Goal: Check status: Check status

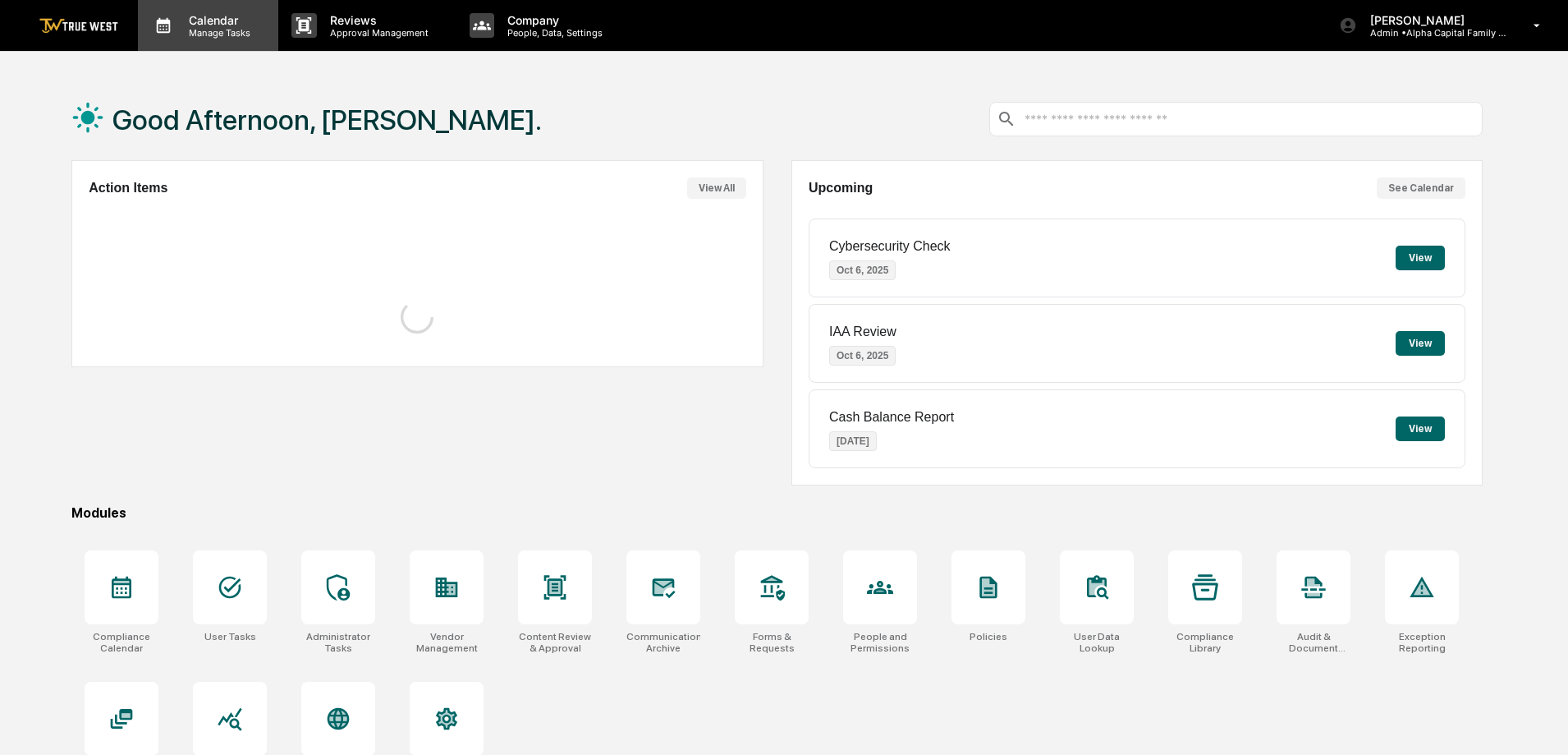
click at [187, 8] on div "Calendar Manage Tasks" at bounding box center [208, 25] width 140 height 51
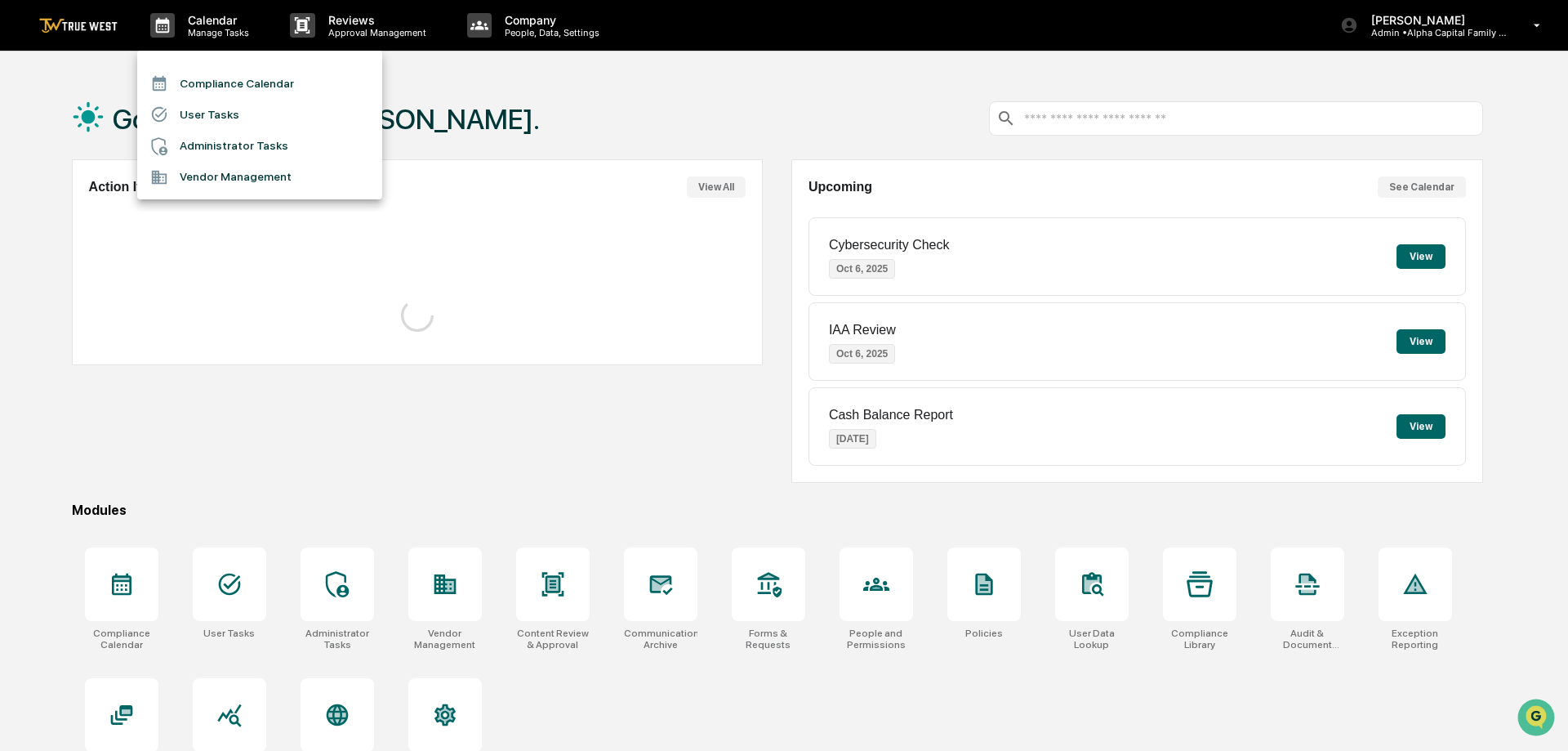
click at [274, 88] on li "Compliance Calendar" at bounding box center [259, 83] width 245 height 31
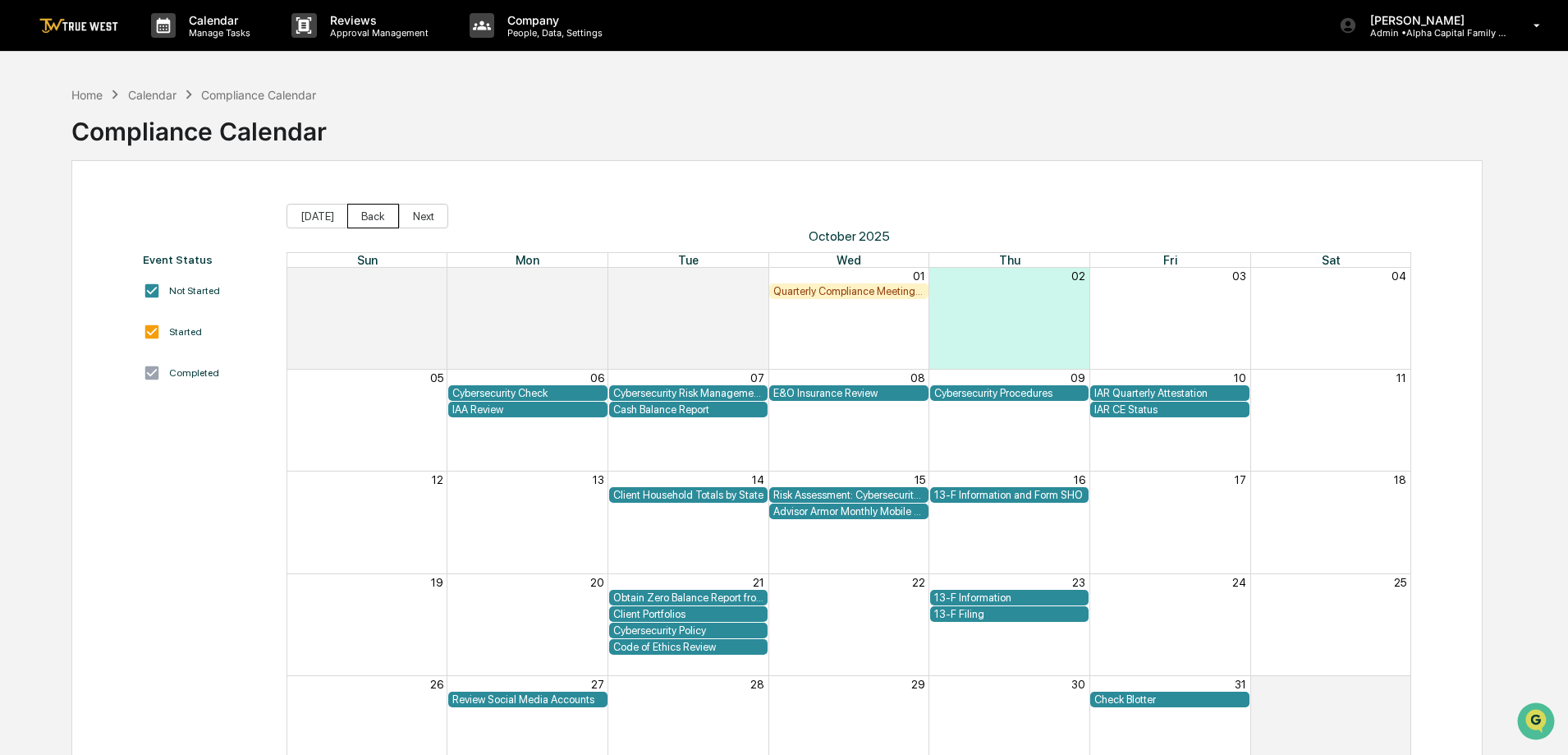
click at [360, 217] on button "Back" at bounding box center [372, 216] width 52 height 25
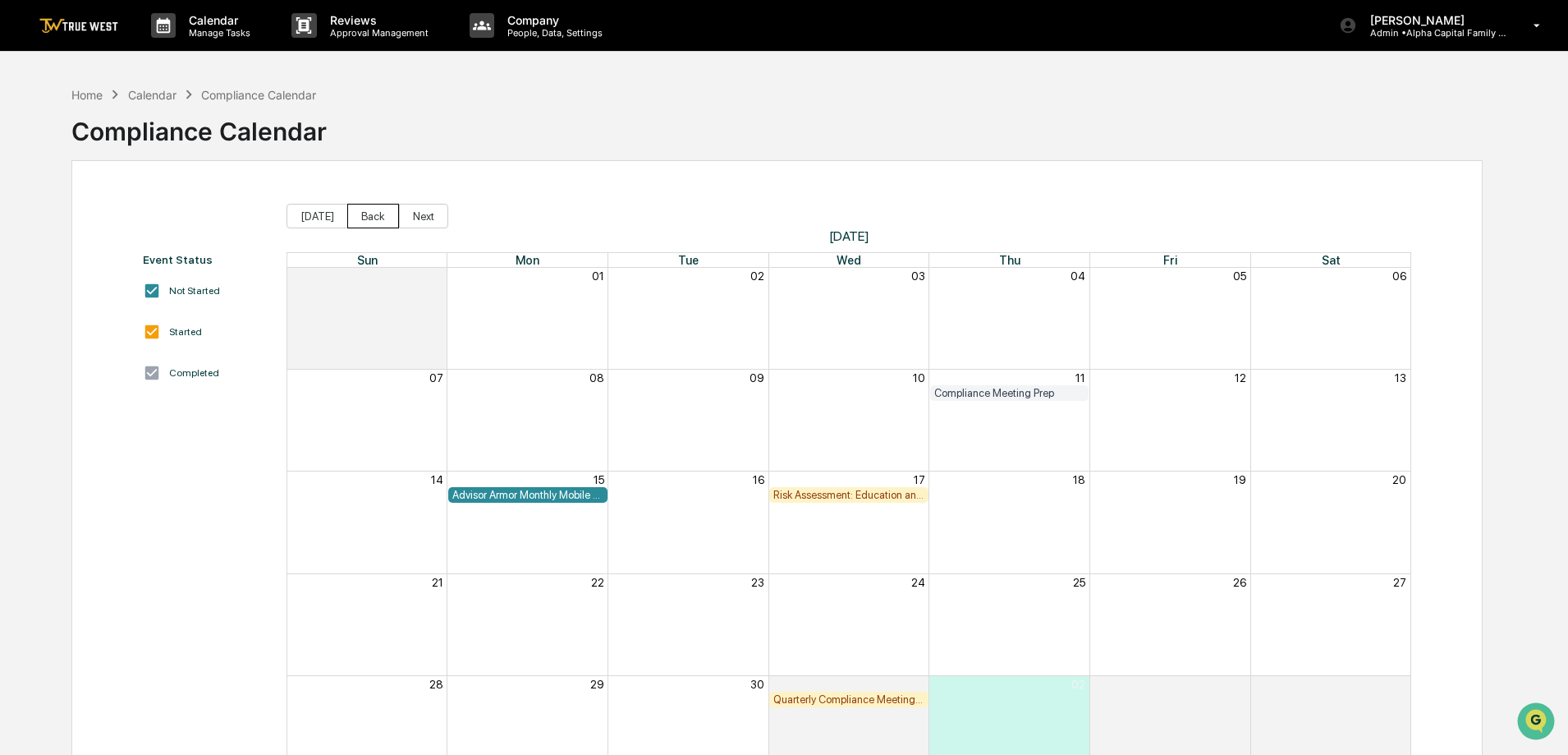
click at [360, 217] on button "Back" at bounding box center [372, 216] width 52 height 25
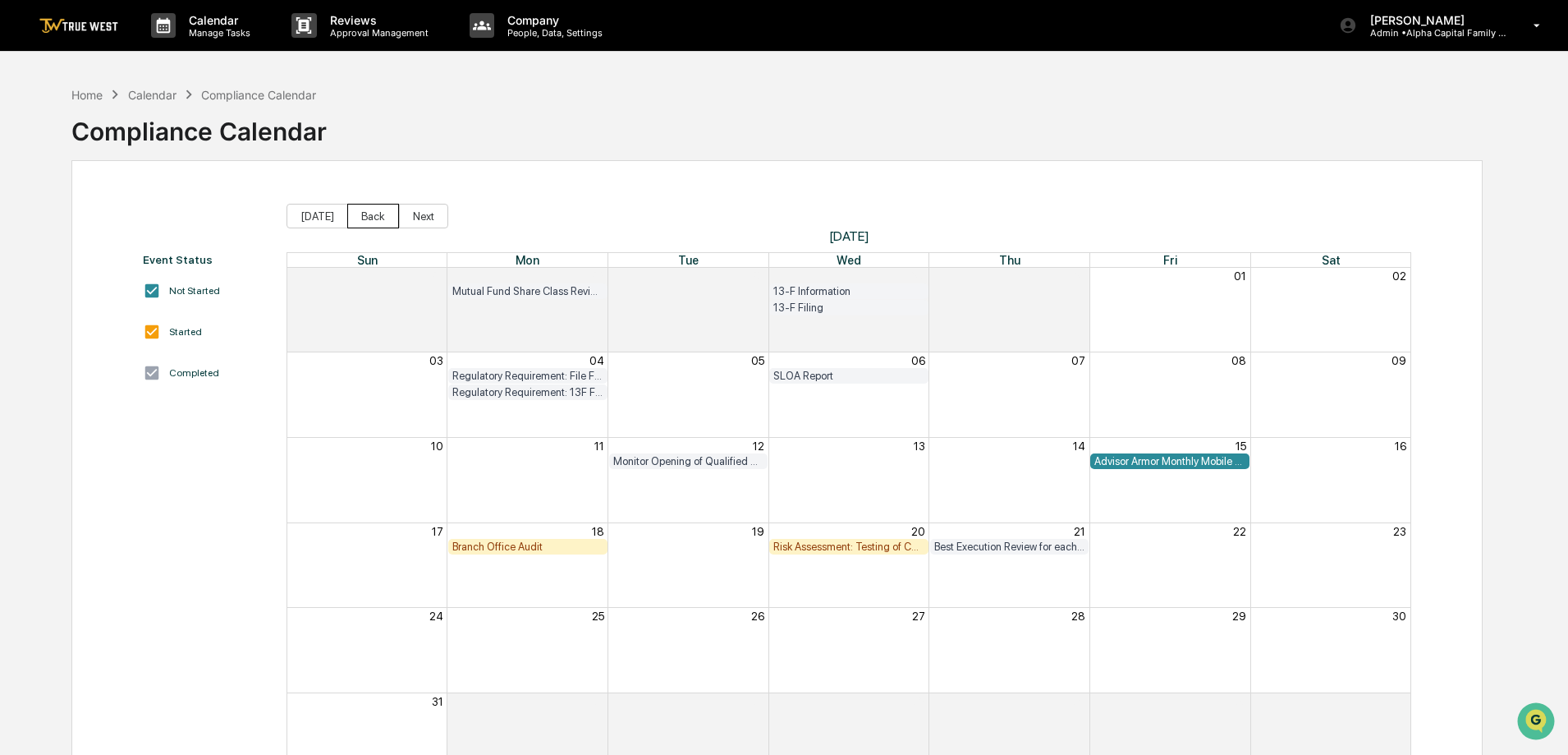
click at [360, 217] on button "Back" at bounding box center [372, 216] width 52 height 25
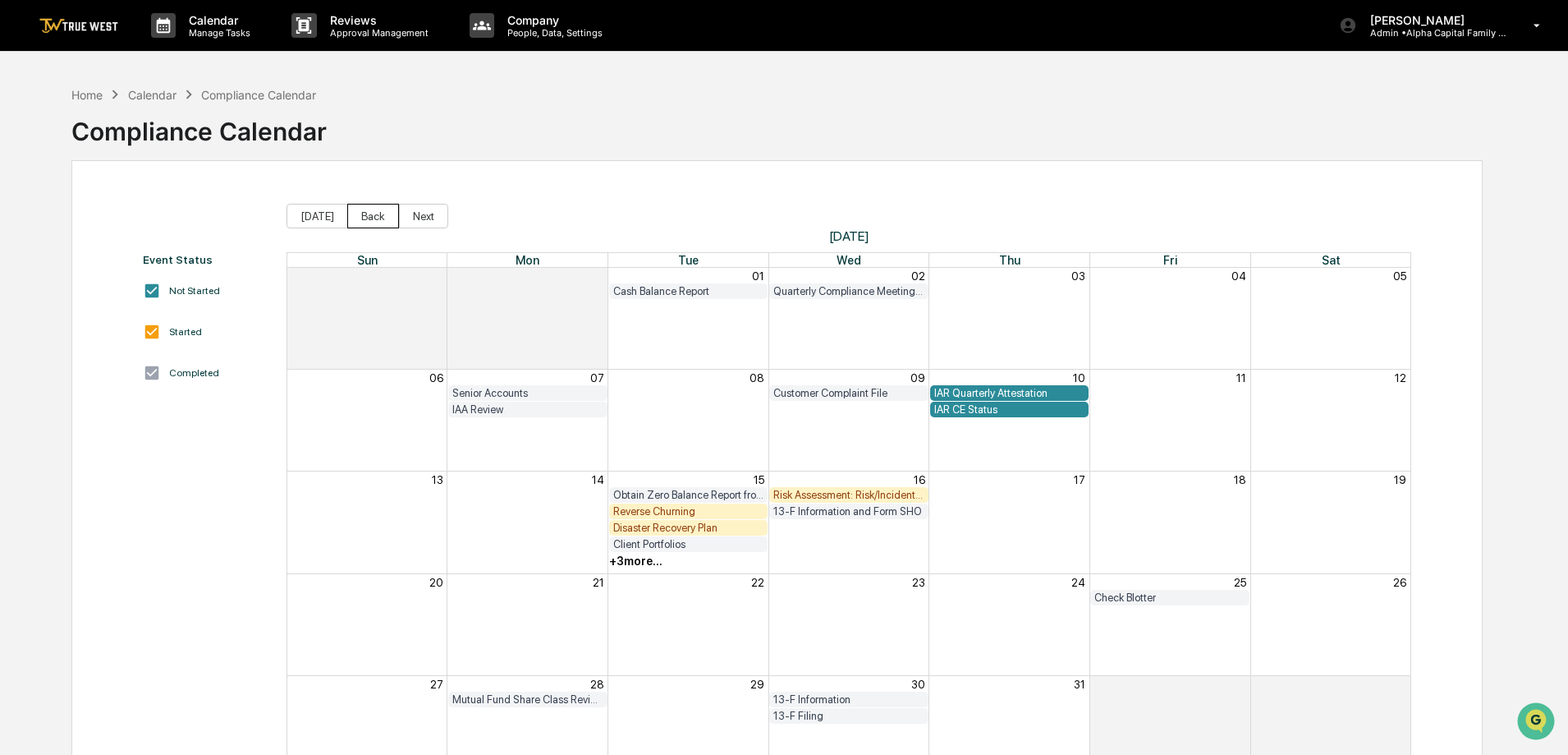
click at [360, 217] on button "Back" at bounding box center [372, 216] width 52 height 25
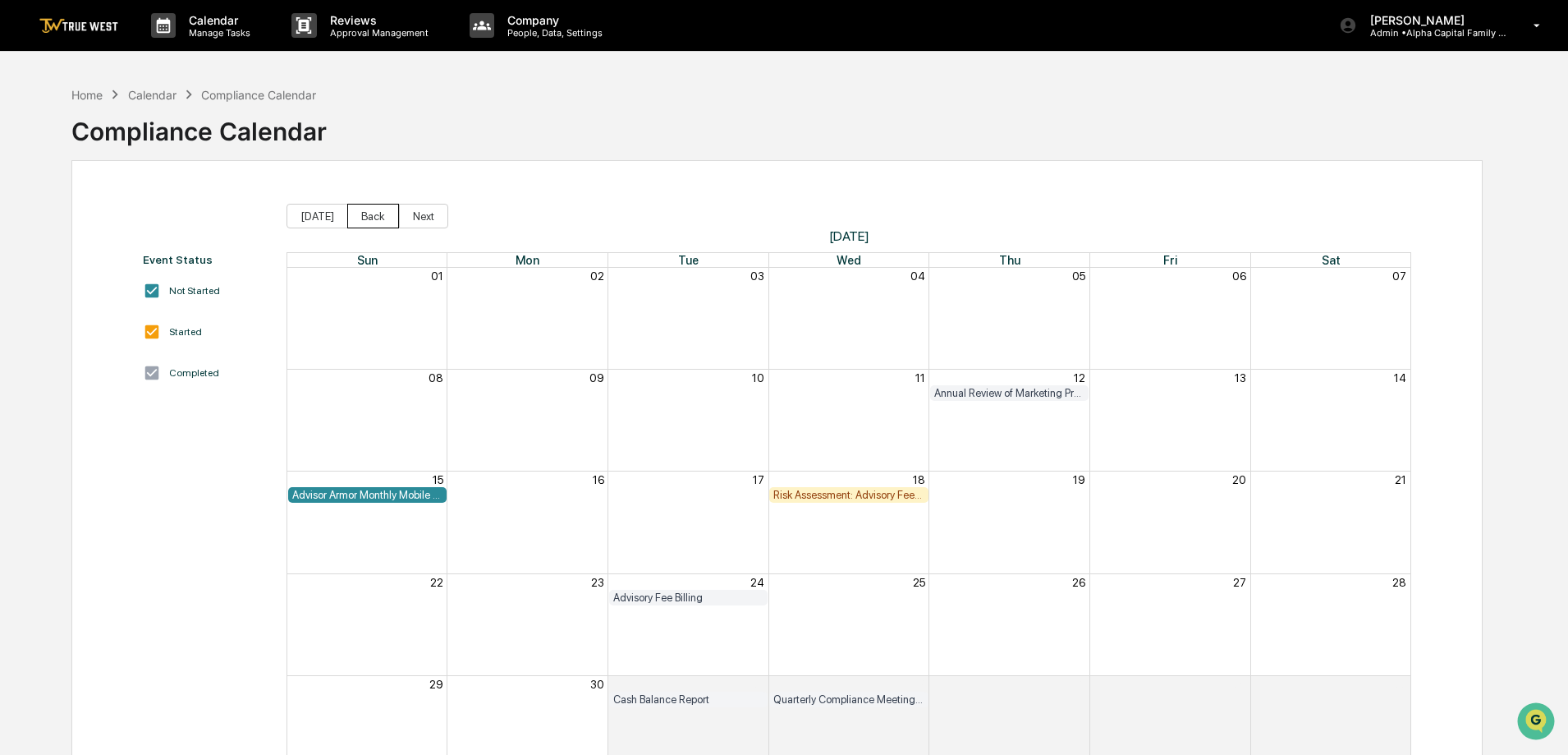
click at [360, 217] on button "Back" at bounding box center [372, 216] width 52 height 25
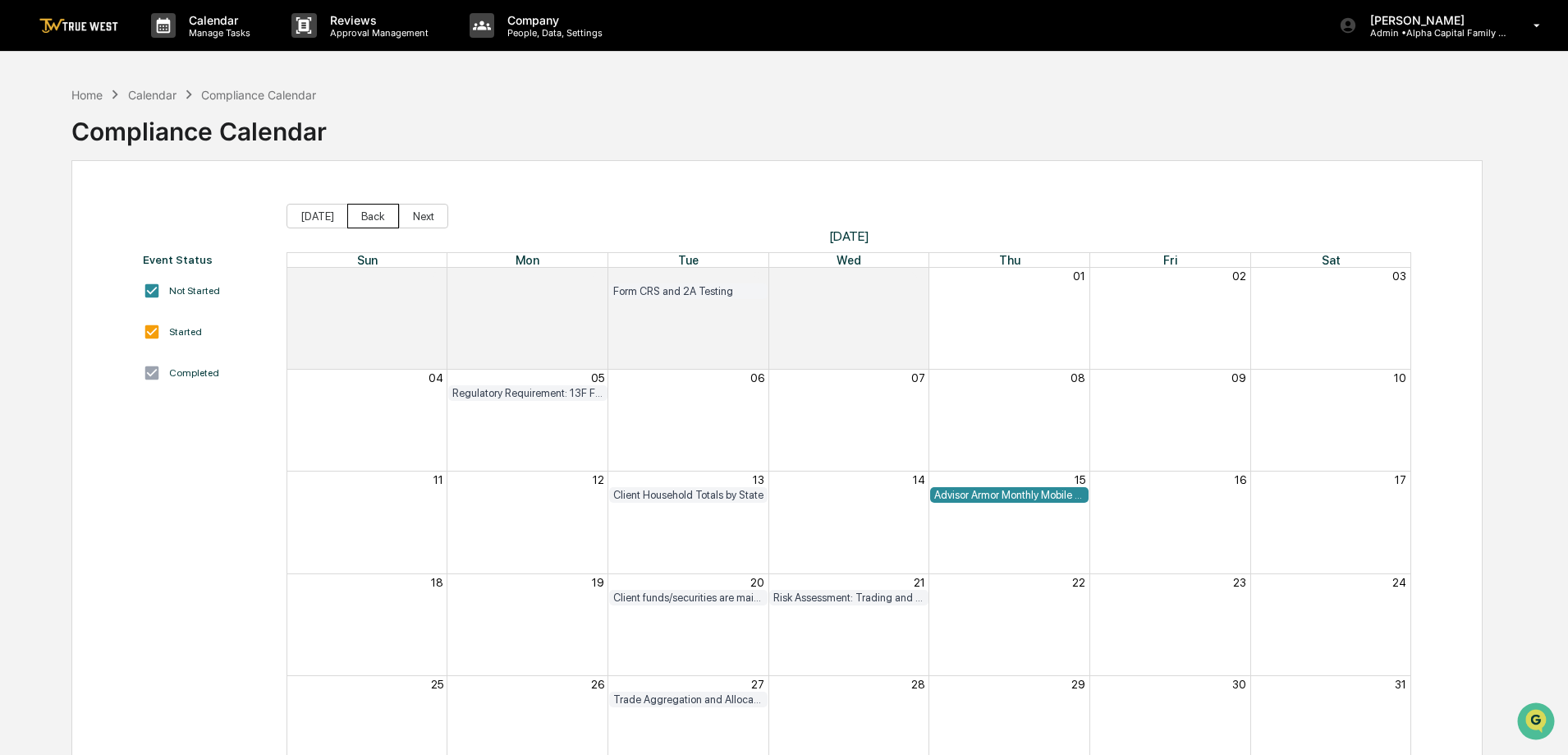
click at [360, 217] on button "Back" at bounding box center [372, 216] width 52 height 25
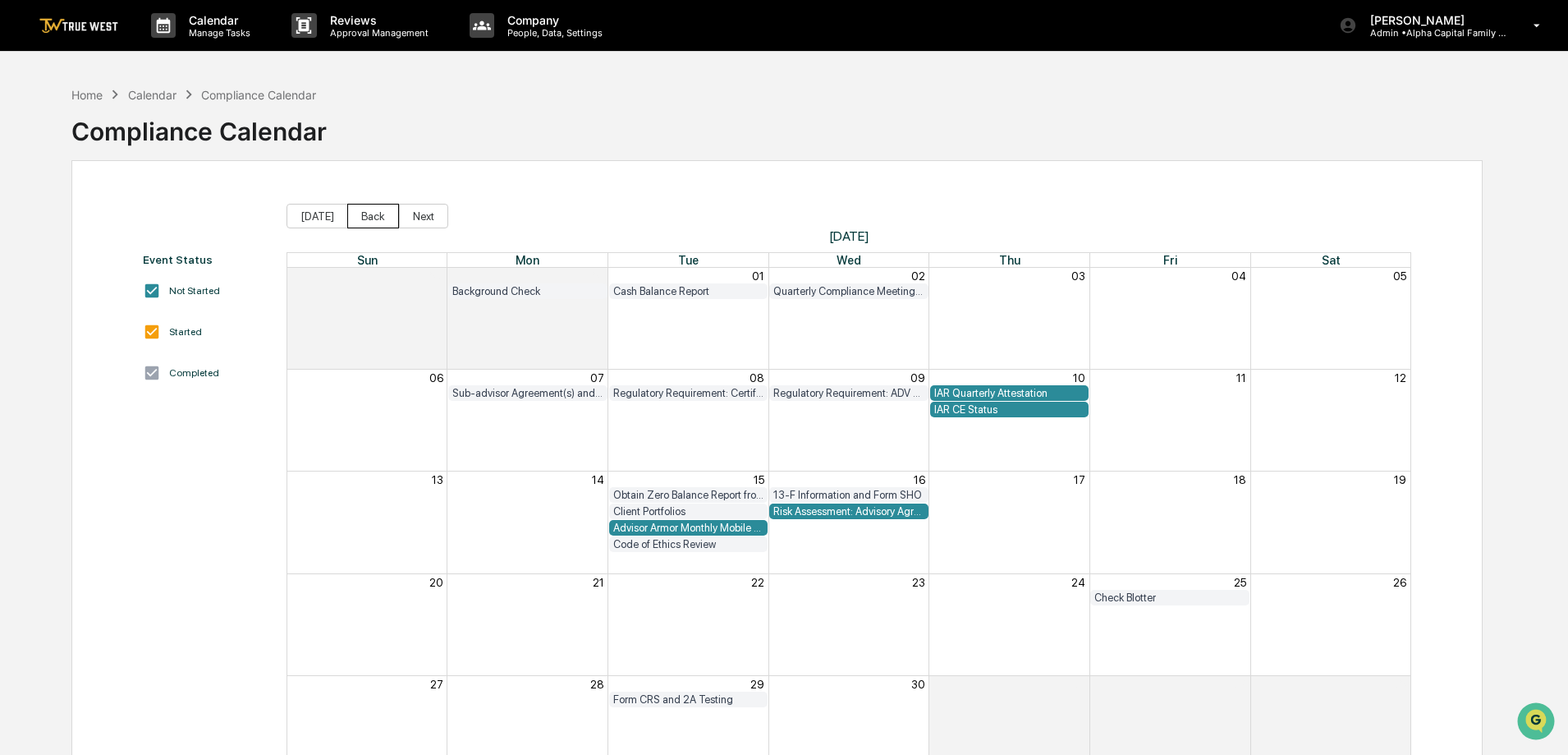
click at [360, 217] on button "Back" at bounding box center [372, 216] width 52 height 25
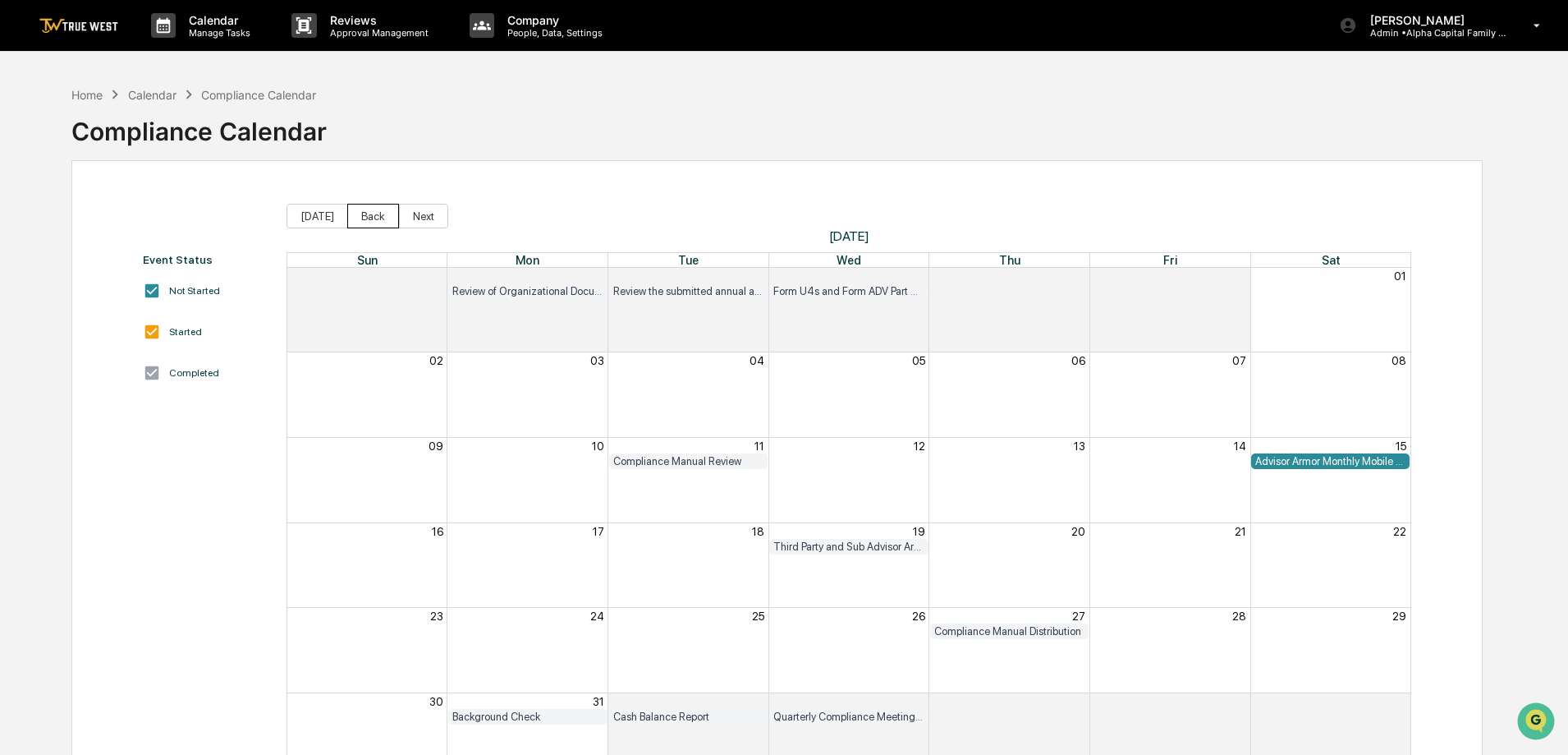
click at [360, 217] on button "Back" at bounding box center [372, 216] width 52 height 25
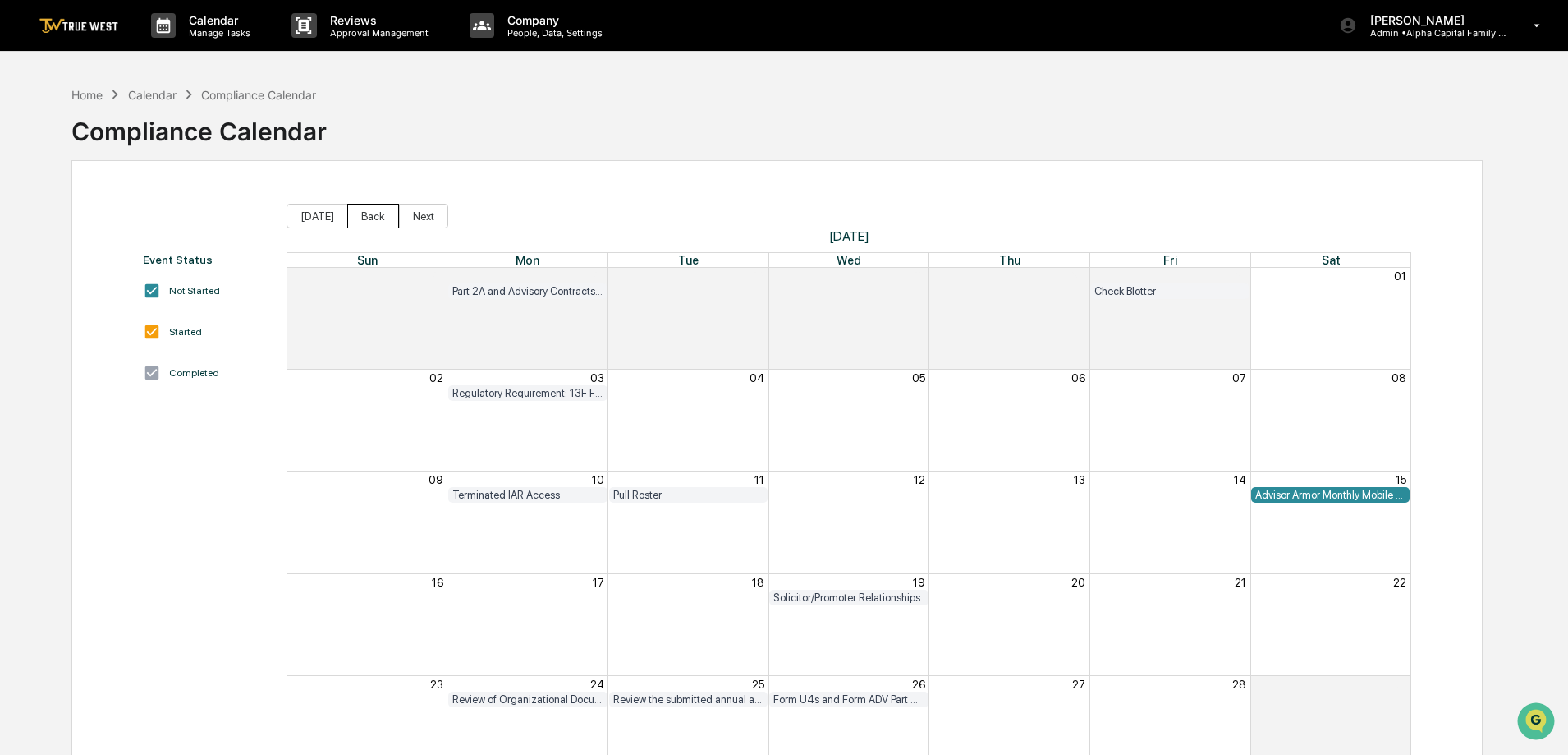
click at [360, 217] on button "Back" at bounding box center [372, 216] width 52 height 25
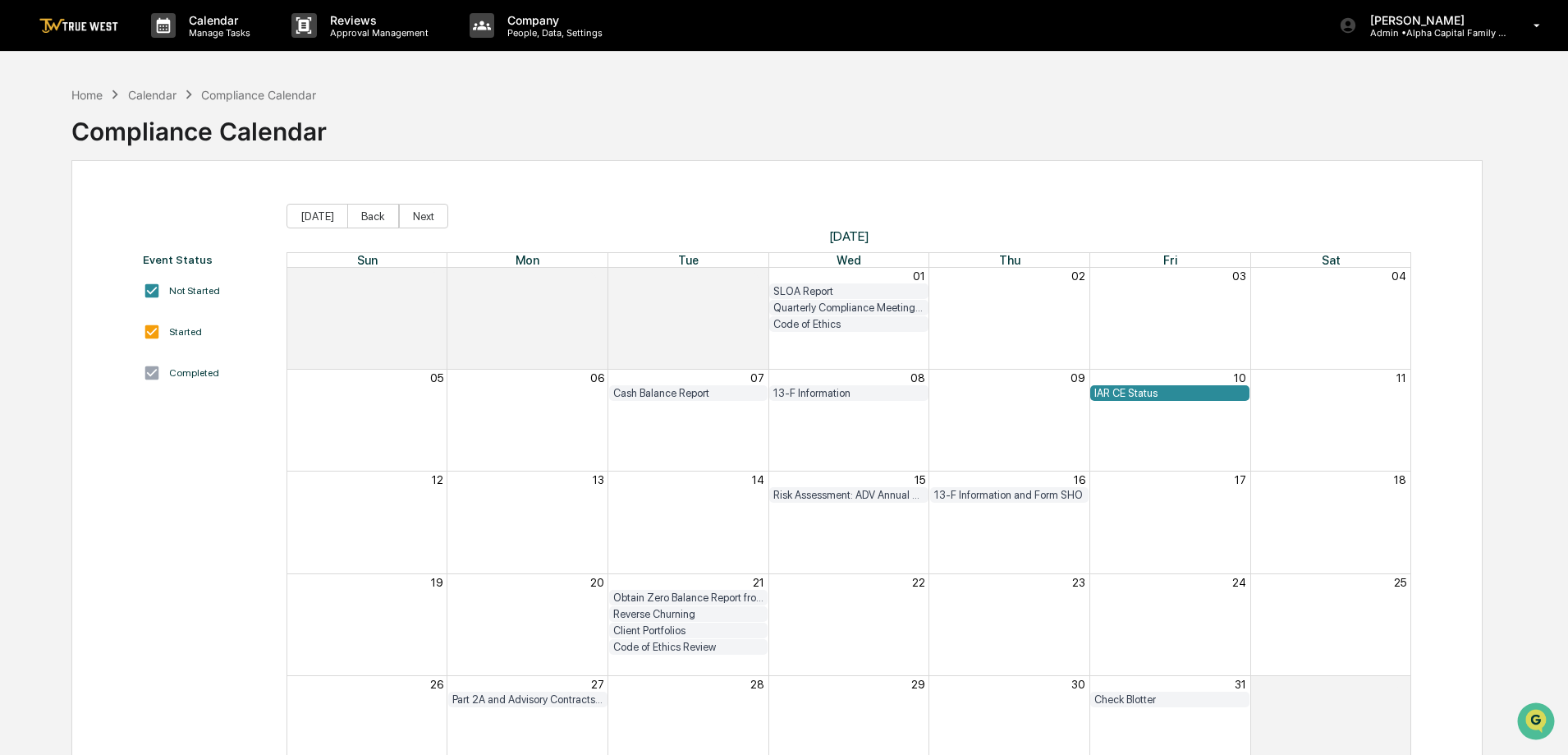
click at [804, 395] on div "13-F Information" at bounding box center [849, 393] width 151 height 13
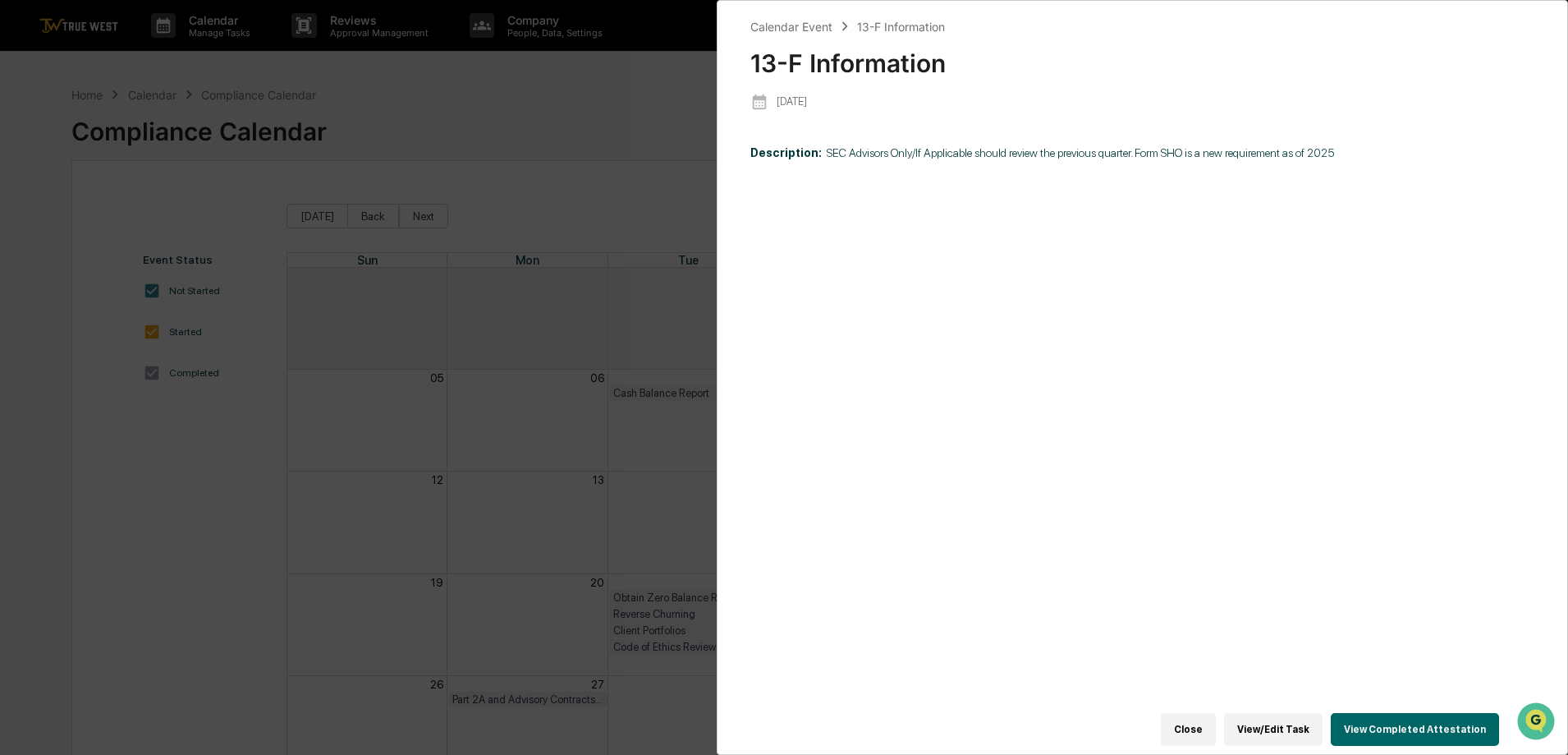
click at [1263, 723] on button "View/Edit Task" at bounding box center [1274, 729] width 98 height 33
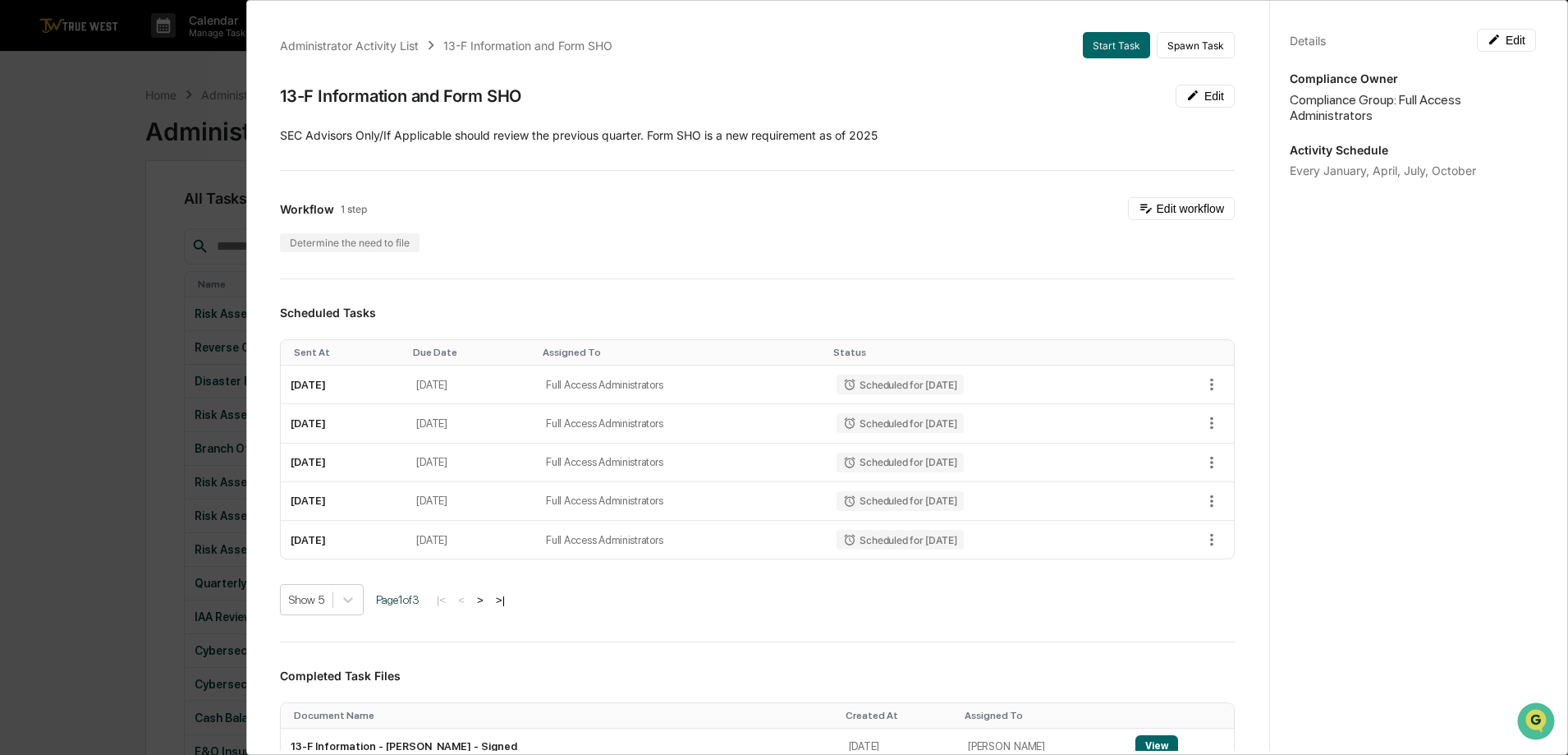
click at [22, 268] on div "Administrator Activity List 13-F Information and Form SHO Start Task Spawn Task…" at bounding box center [784, 378] width 1568 height 755
